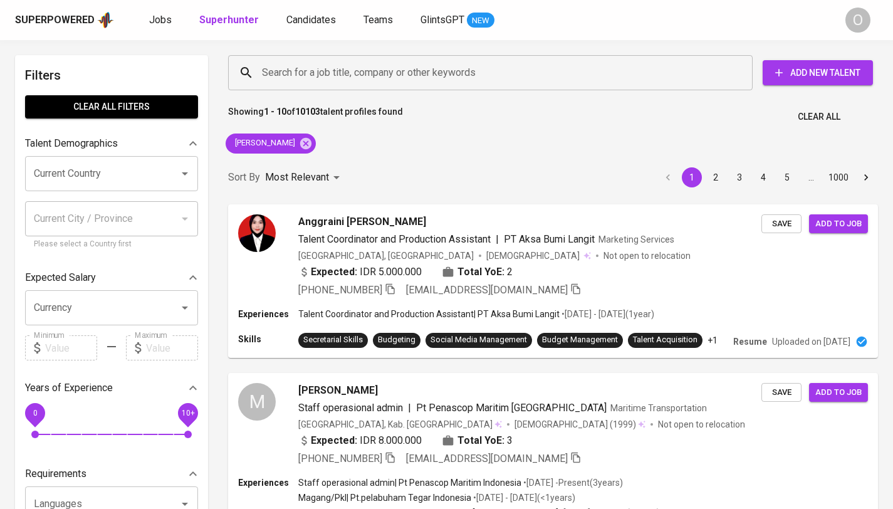
scroll to position [385, 0]
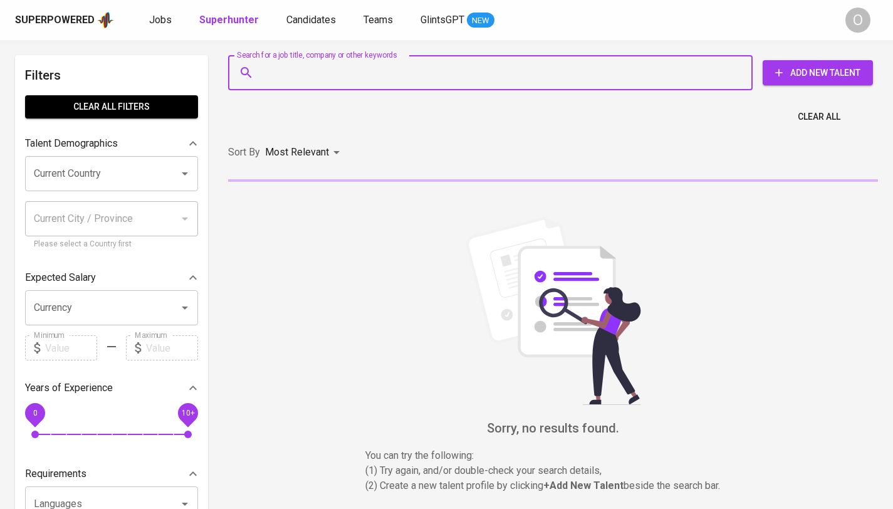
click at [395, 71] on input "Search for a job title, company or other keywords" at bounding box center [493, 73] width 469 height 24
paste input "Alderon Pratama"
type input "Alderon Pratama"
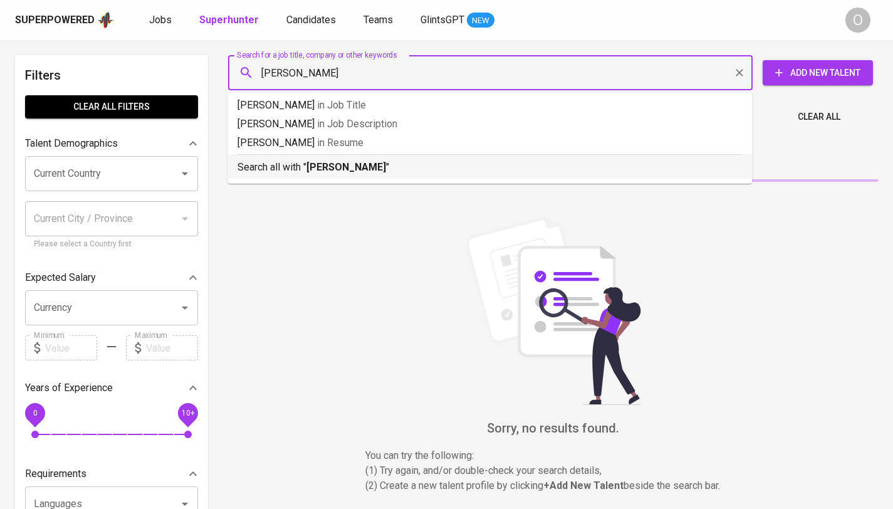
click at [341, 158] on div "Search all with " Alderon Pratama "" at bounding box center [489, 164] width 504 height 21
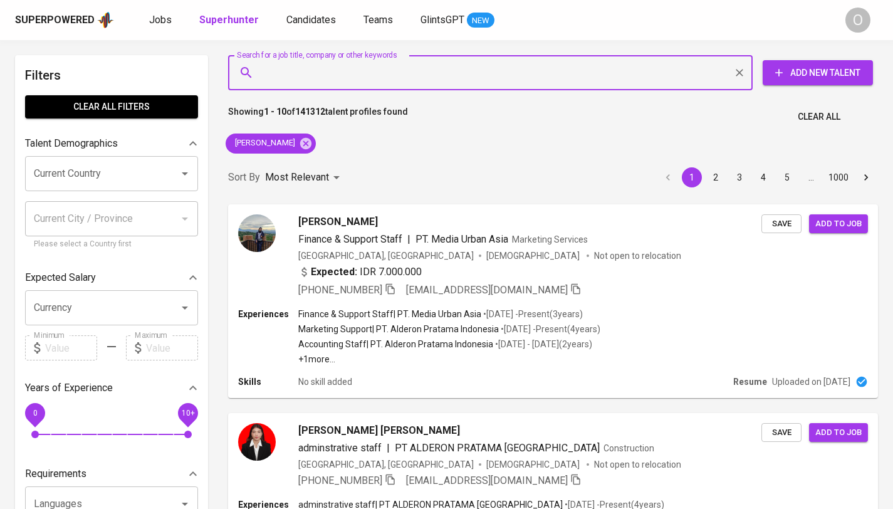
paste input "Wahyu Al Hadi"
type input "Wahyu Al Hadi"
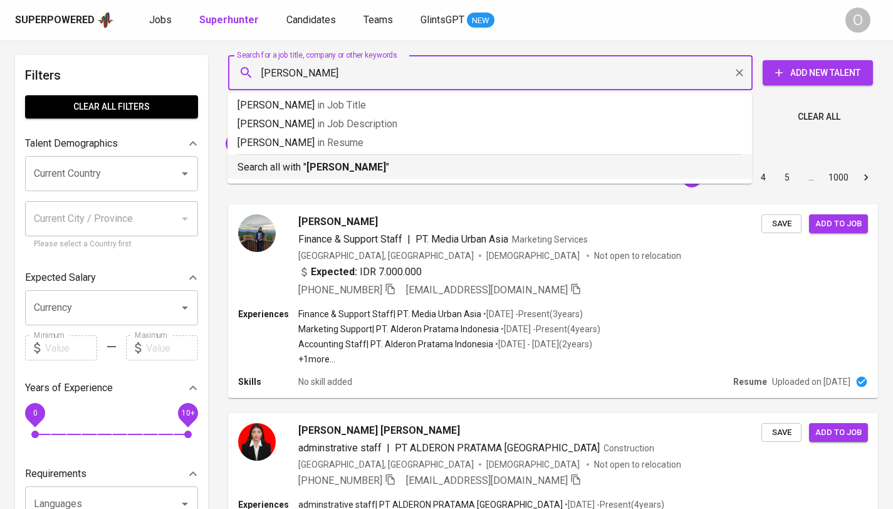
click at [331, 163] on b "Wahyu Al Hadi" at bounding box center [346, 167] width 80 height 12
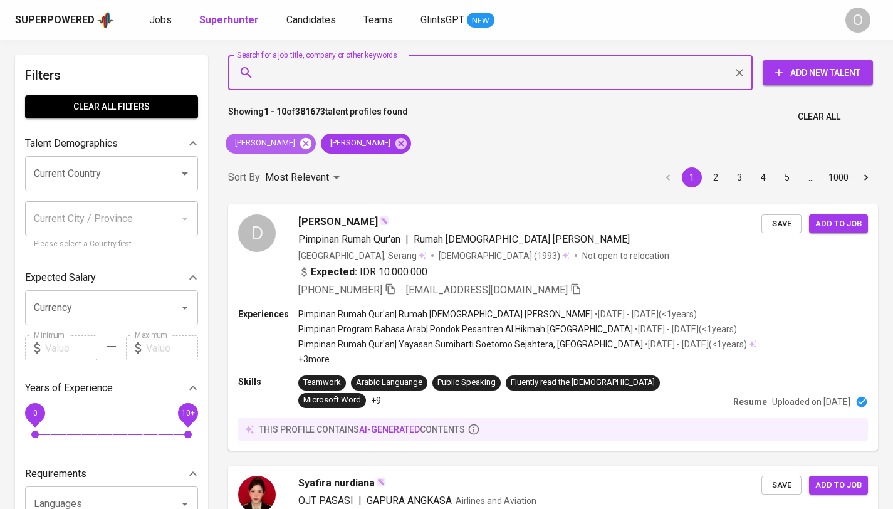
click at [307, 143] on icon at bounding box center [306, 144] width 14 height 14
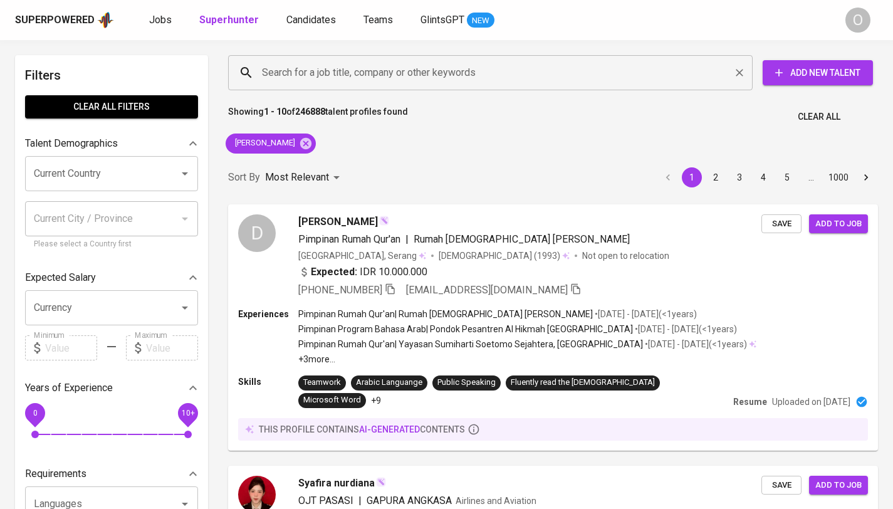
click at [389, 75] on input "Search for a job title, company or other keywords" at bounding box center [493, 73] width 469 height 24
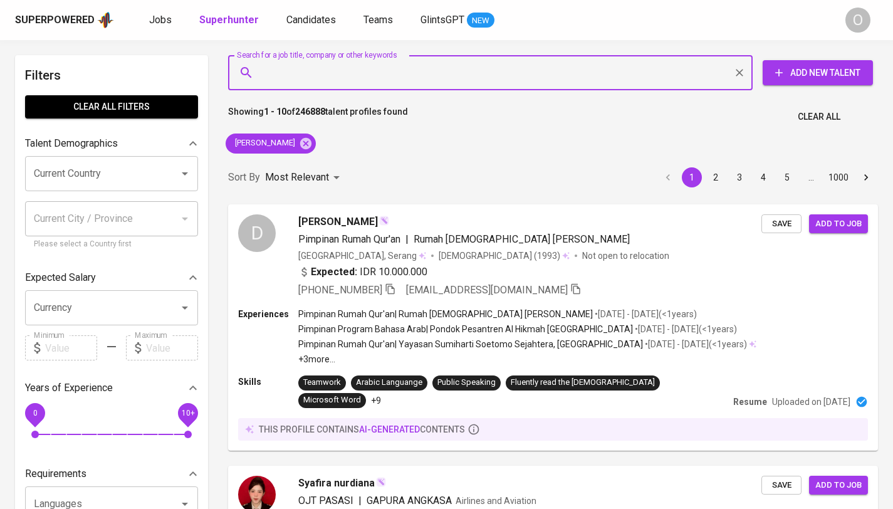
paste input "trianaprihartini32@yahoo.com"
type input "trianaprihartini32@yahoo.com"
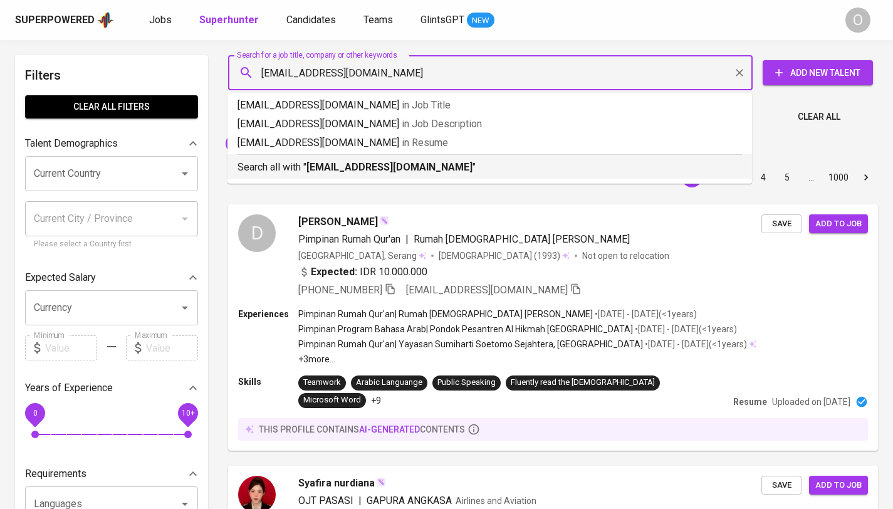
click at [306, 170] on p "Search all with " trianaprihartini32@yahoo.com "" at bounding box center [489, 167] width 504 height 15
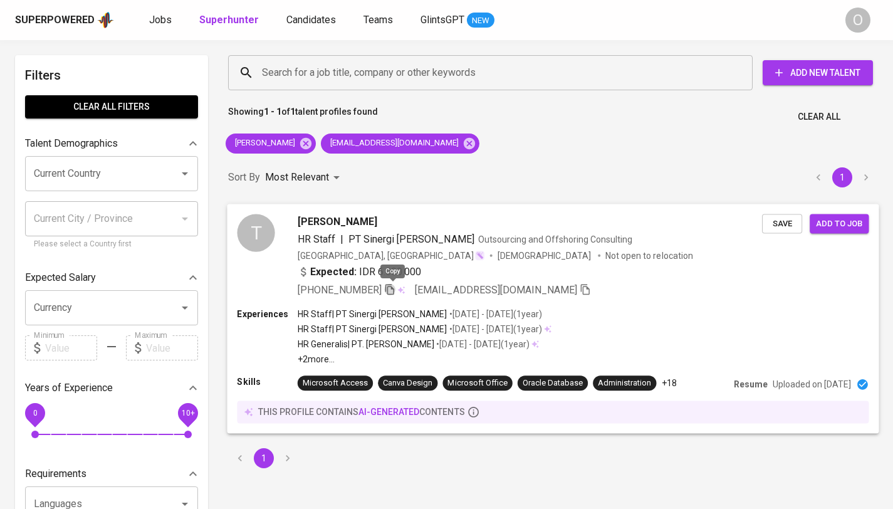
click at [391, 286] on icon "button" at bounding box center [389, 288] width 11 height 11
click at [373, 72] on input "Search for a job title, company or other keywords" at bounding box center [493, 73] width 469 height 24
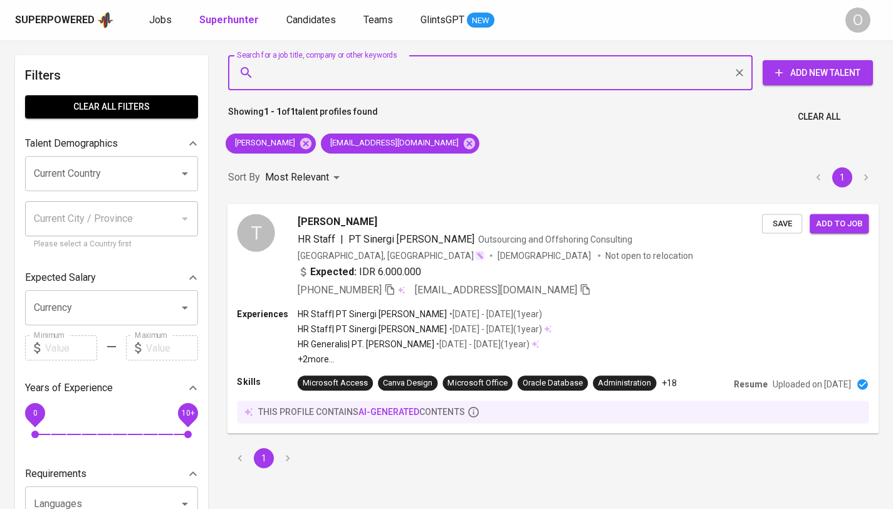
paste input "Jatu Rismawati"
type input "Jatu Rismawati"
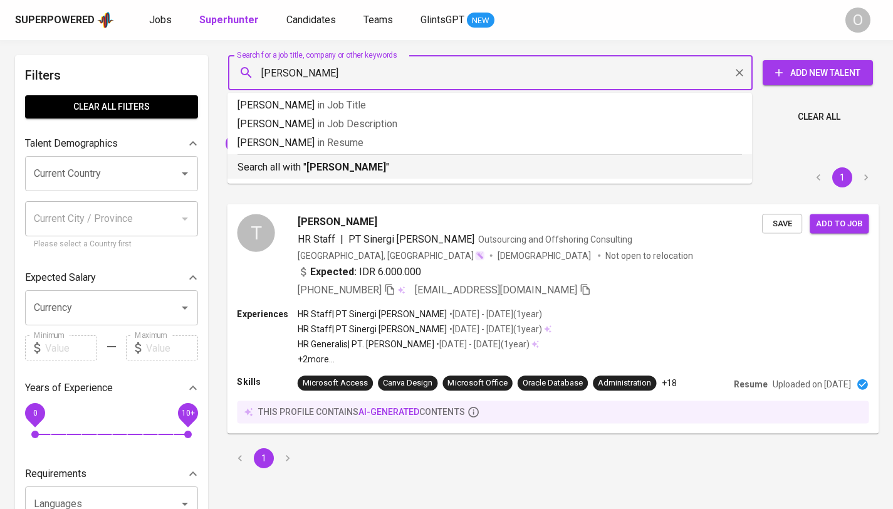
click at [320, 171] on b "Jatu Rismawati" at bounding box center [346, 167] width 80 height 12
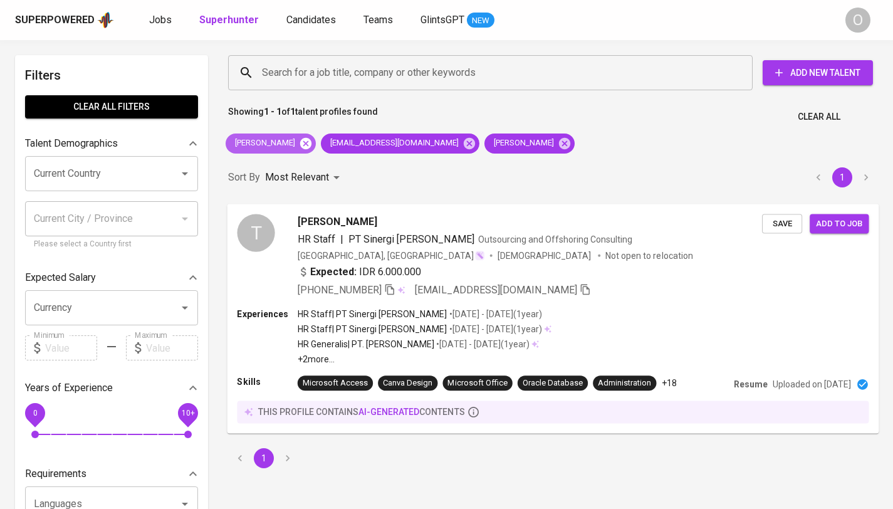
click at [302, 143] on icon at bounding box center [305, 142] width 11 height 11
click at [368, 143] on icon at bounding box center [373, 142] width 11 height 11
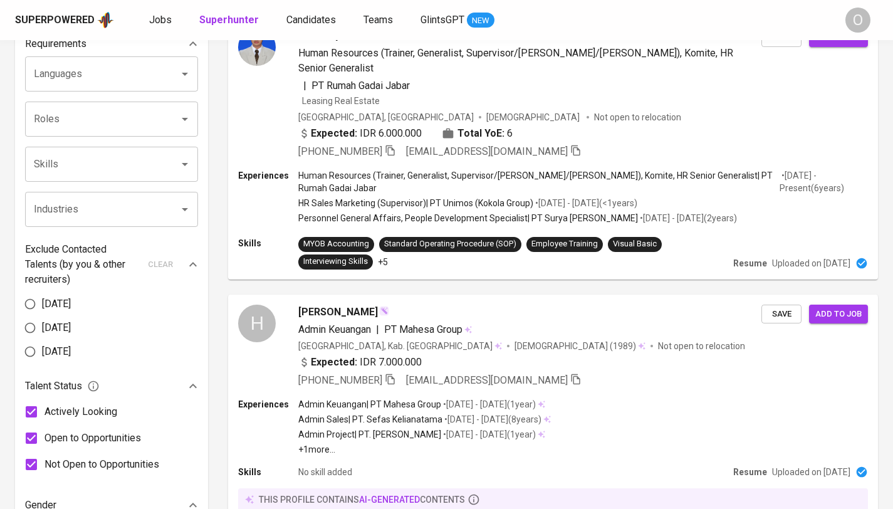
scroll to position [432, 0]
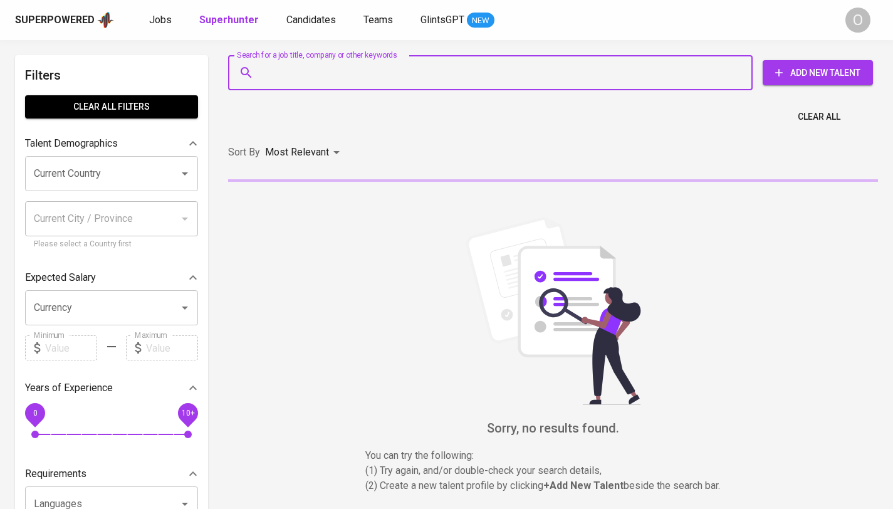
type input "[EMAIL_ADDRESS][DOMAIN_NAME]"
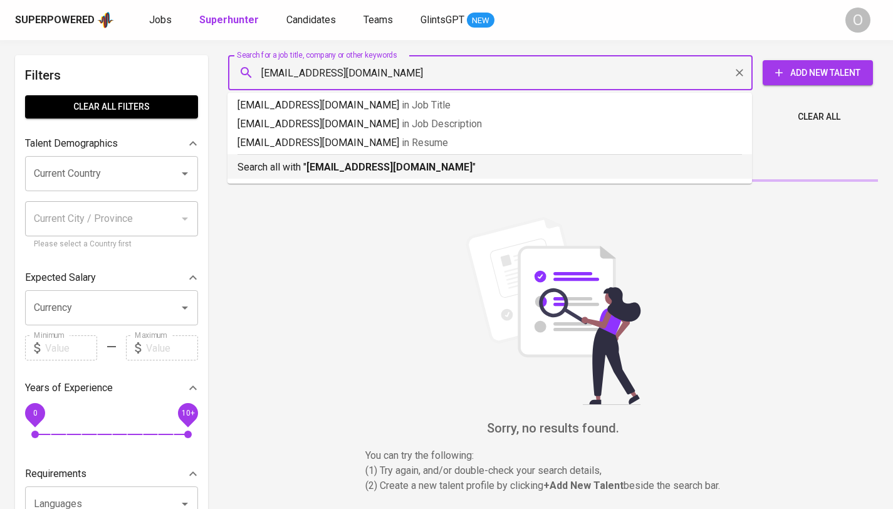
click at [368, 166] on b "[EMAIL_ADDRESS][DOMAIN_NAME]" at bounding box center [389, 167] width 166 height 12
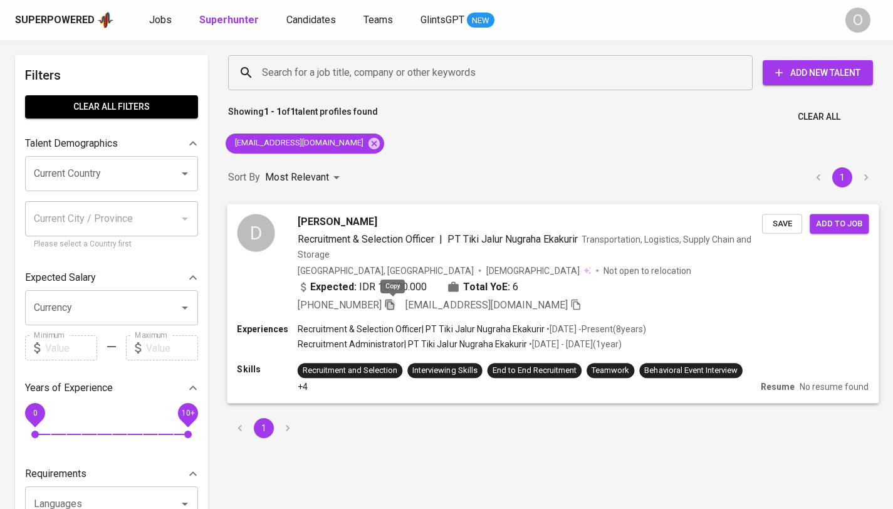
click at [394, 303] on icon "button" at bounding box center [389, 304] width 9 height 11
click at [534, 73] on input "Search for a job title, company or other keywords" at bounding box center [493, 73] width 469 height 24
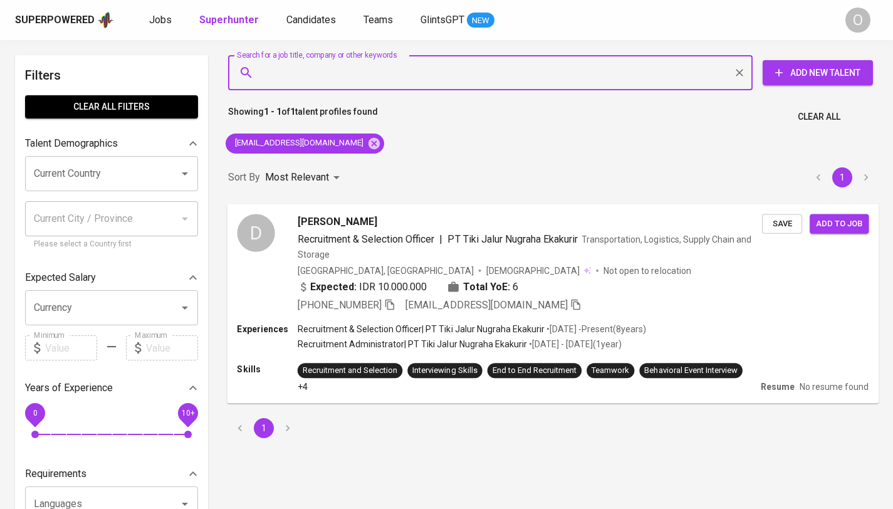
paste input "[EMAIL_ADDRESS][DOMAIN_NAME]"
type input "[EMAIL_ADDRESS][DOMAIN_NAME]"
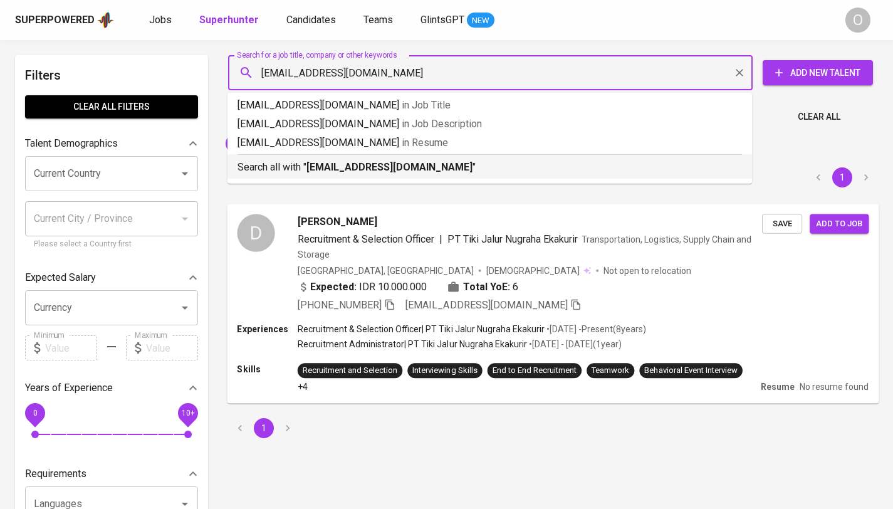
click at [329, 175] on li "Search all with " [EMAIL_ADDRESS][DOMAIN_NAME] "" at bounding box center [489, 166] width 524 height 24
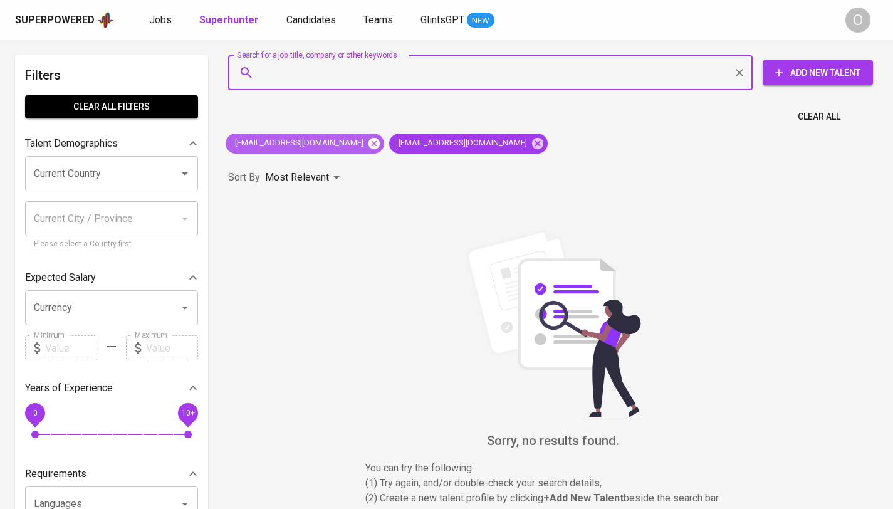
click at [367, 143] on icon at bounding box center [374, 144] width 14 height 14
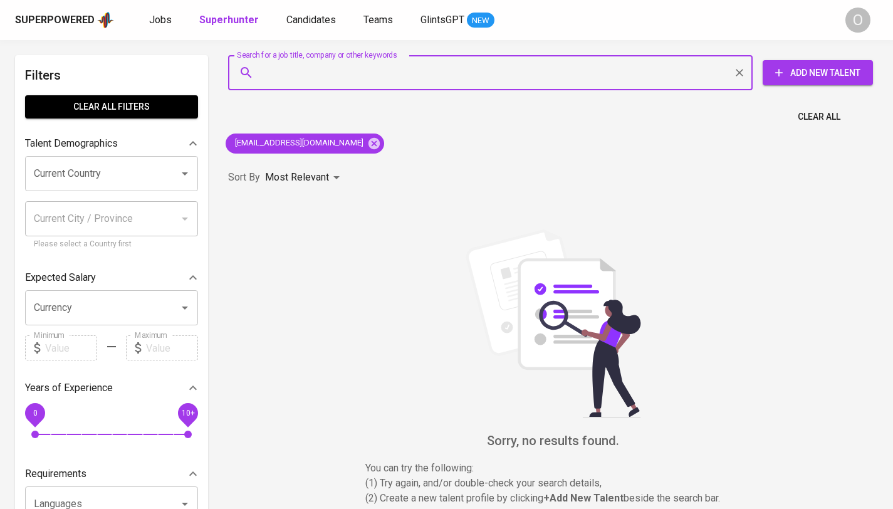
click at [543, 65] on input "Search for a job title, company or other keywords" at bounding box center [493, 73] width 469 height 24
paste input "[EMAIL_ADDRESS][DOMAIN_NAME]"
type input "[EMAIL_ADDRESS][DOMAIN_NAME]"
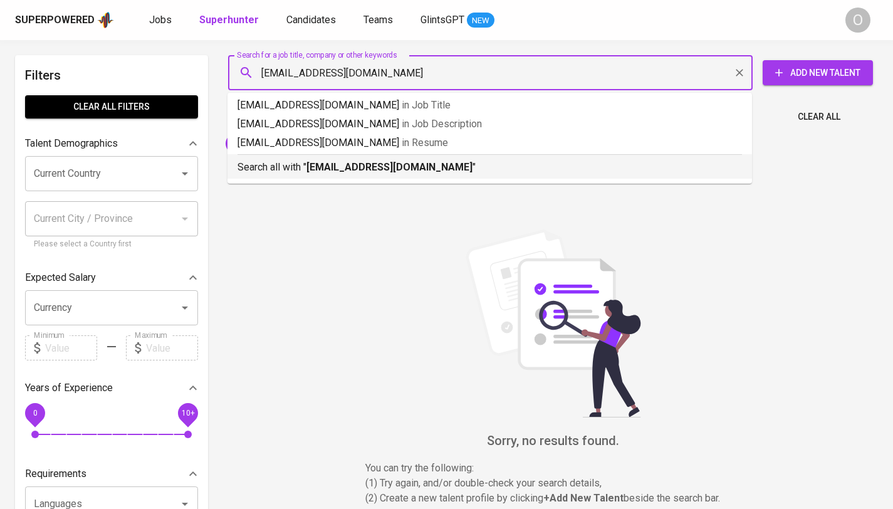
click at [307, 166] on p "Search all with " [EMAIL_ADDRESS][DOMAIN_NAME] "" at bounding box center [489, 167] width 504 height 15
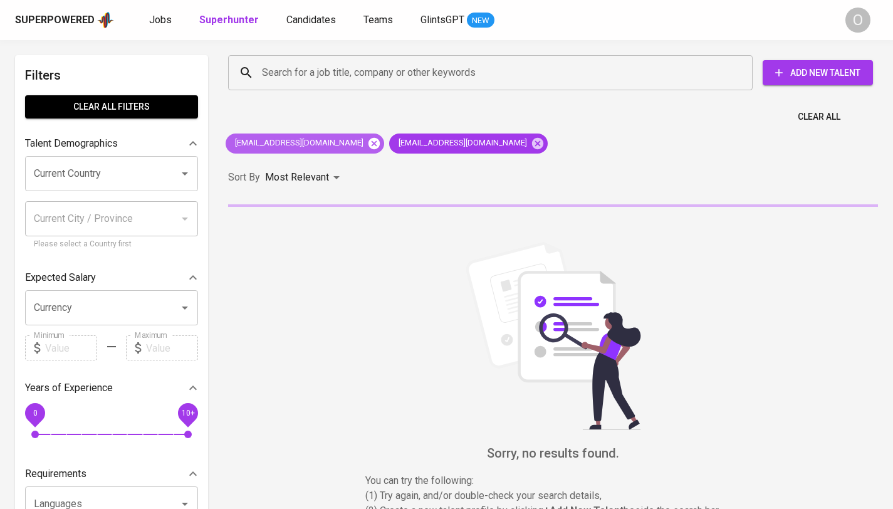
click at [368, 146] on icon at bounding box center [373, 142] width 11 height 11
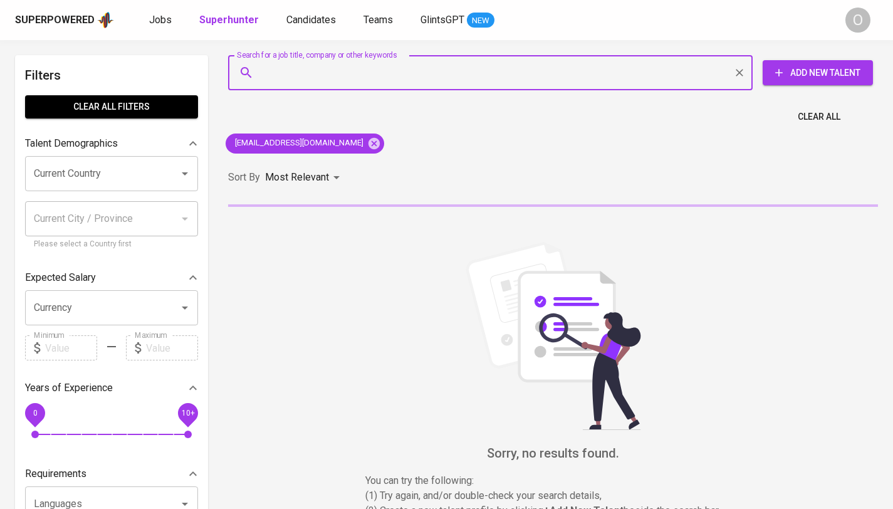
click at [442, 73] on input "Search for a job title, company or other keywords" at bounding box center [493, 73] width 469 height 24
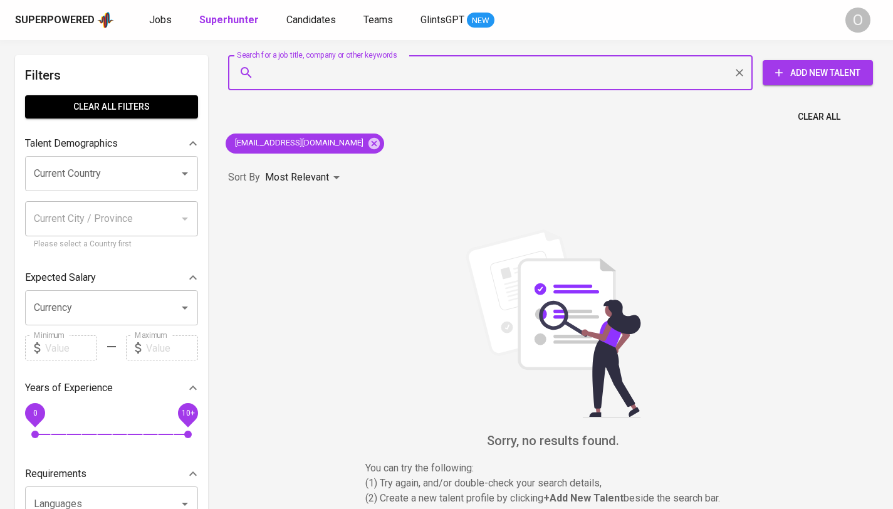
click at [349, 76] on input "Search for a job title, company or other keywords" at bounding box center [493, 73] width 469 height 24
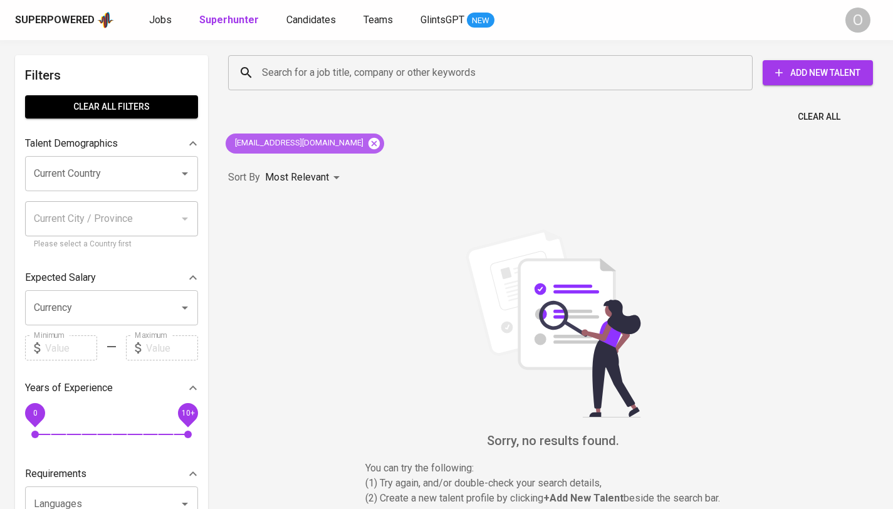
click at [368, 144] on icon at bounding box center [373, 142] width 11 height 11
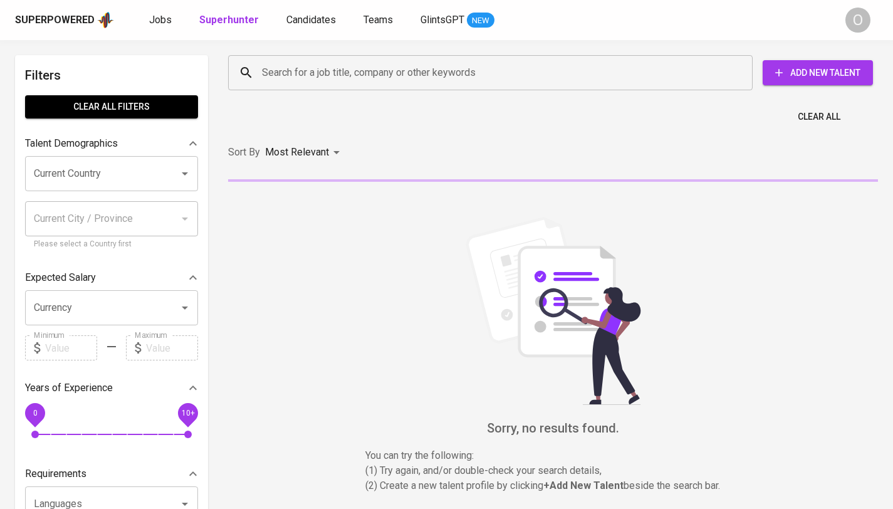
click at [355, 68] on input "Search for a job title, company or other keywords" at bounding box center [493, 73] width 469 height 24
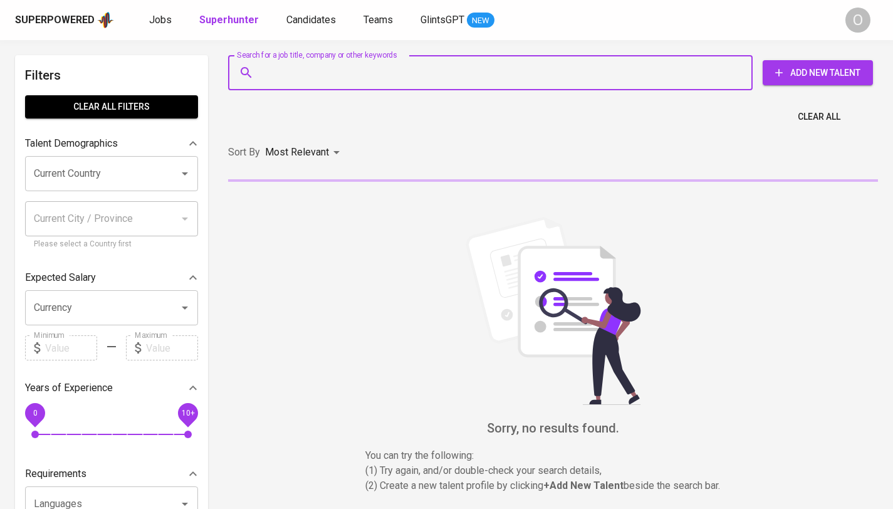
paste input "[EMAIL_ADDRESS][DOMAIN_NAME]"
type input "[EMAIL_ADDRESS][DOMAIN_NAME]"
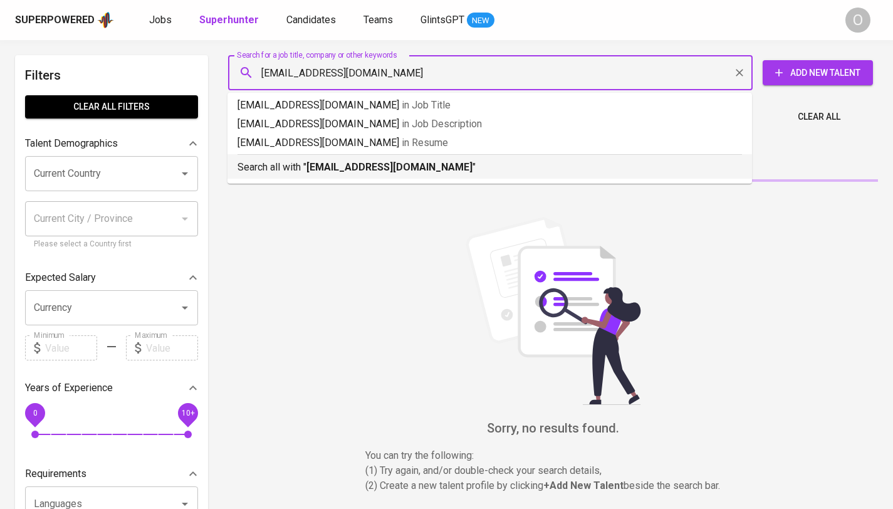
click at [295, 175] on li "Search all with " [EMAIL_ADDRESS][DOMAIN_NAME] "" at bounding box center [489, 166] width 524 height 24
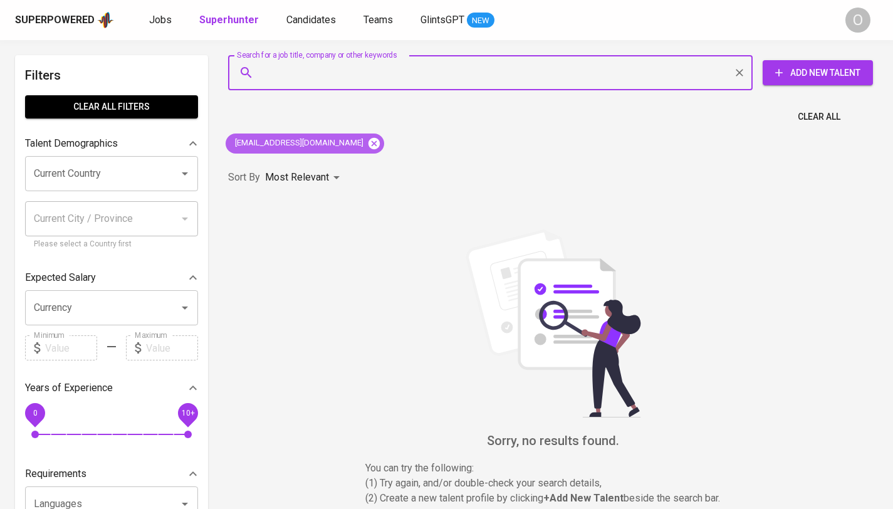
click at [367, 142] on icon at bounding box center [374, 144] width 14 height 14
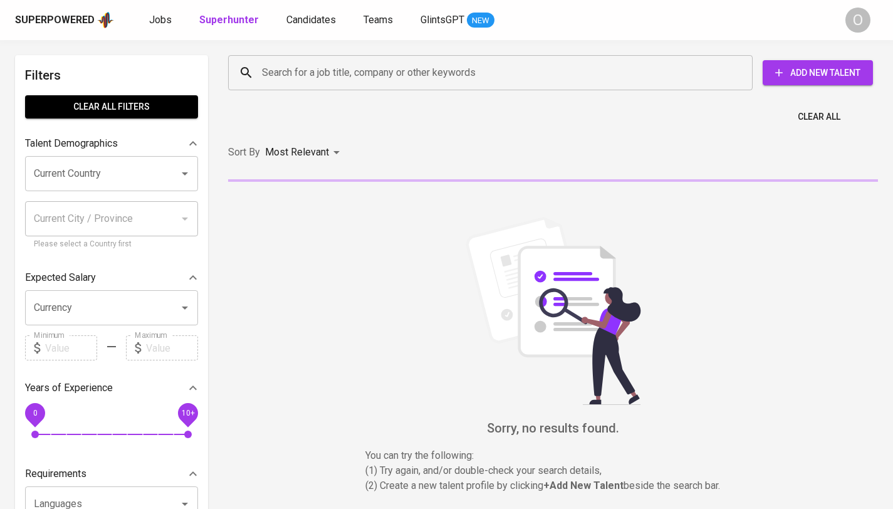
click at [347, 80] on input "Search for a job title, company or other keywords" at bounding box center [493, 73] width 469 height 24
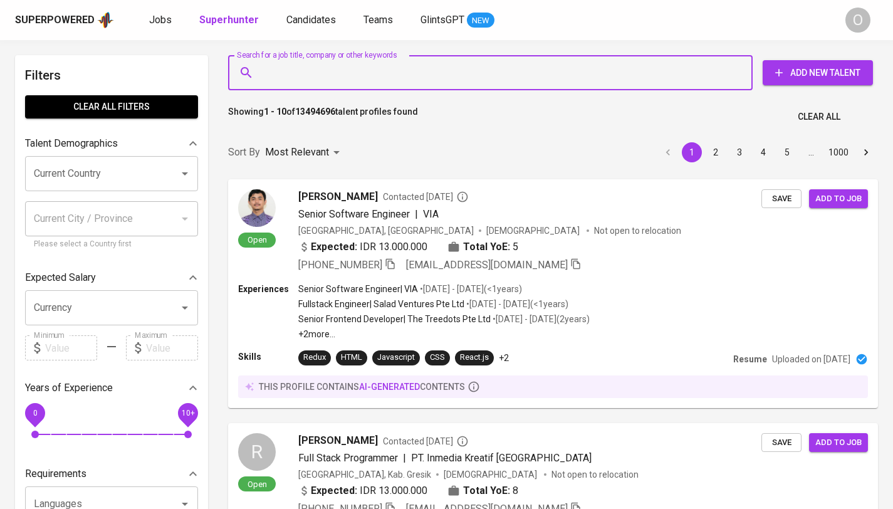
paste input "[EMAIL_ADDRESS][DOMAIN_NAME]"
type input "[EMAIL_ADDRESS][DOMAIN_NAME]"
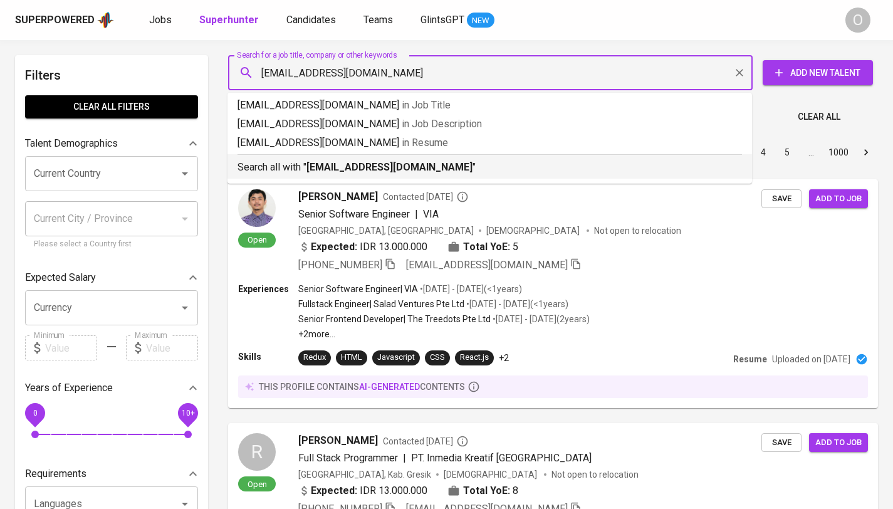
click at [311, 165] on b "[EMAIL_ADDRESS][DOMAIN_NAME]" at bounding box center [389, 167] width 166 height 12
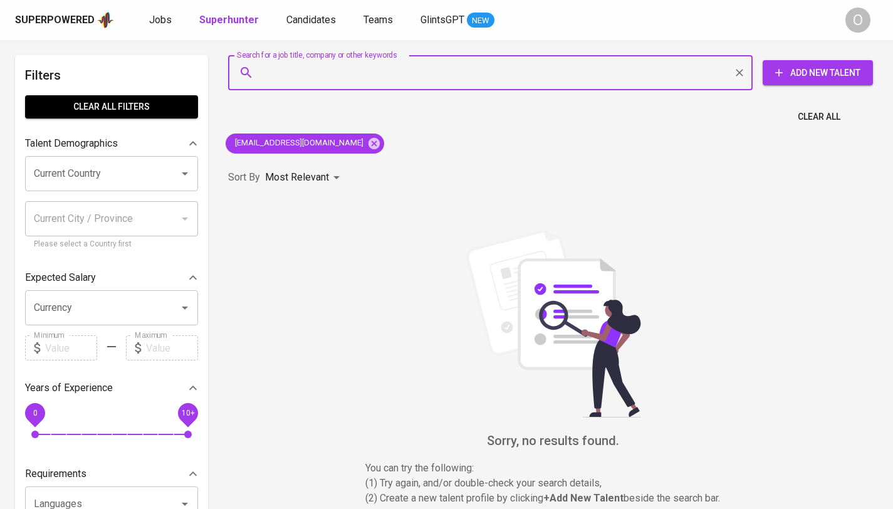
paste input "[PERSON_NAME]"
type input "[PERSON_NAME]"
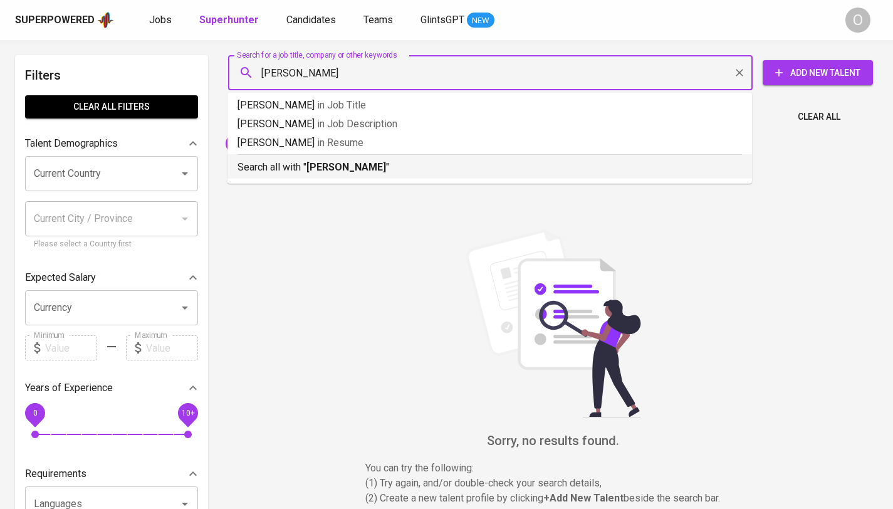
click at [334, 163] on b "[PERSON_NAME]" at bounding box center [346, 167] width 80 height 12
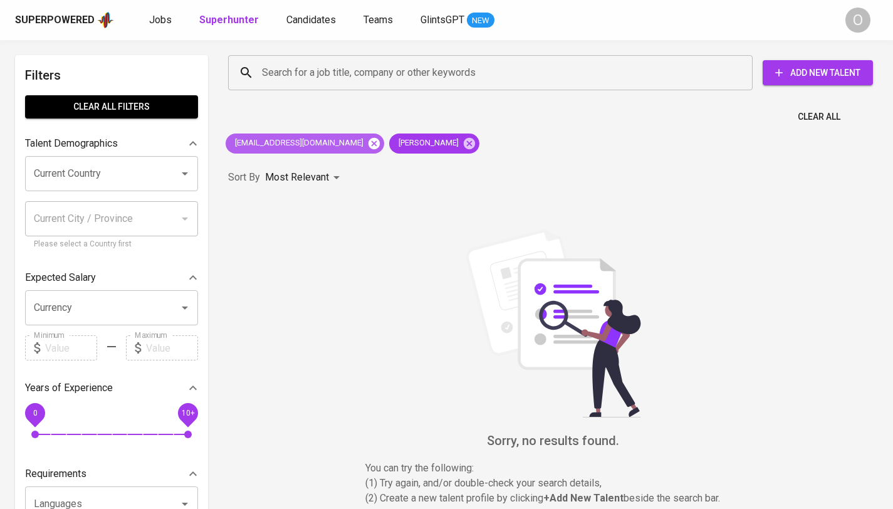
click at [368, 143] on icon at bounding box center [373, 142] width 11 height 11
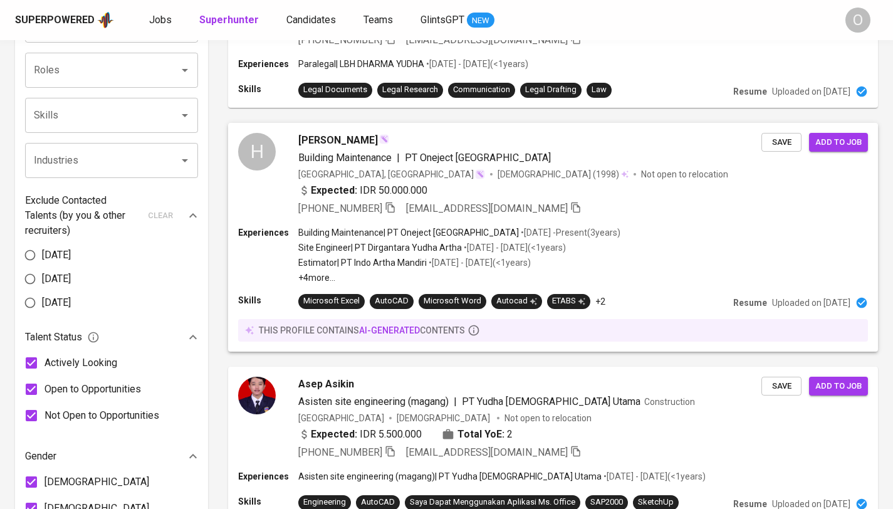
scroll to position [503, 0]
